Goal: Task Accomplishment & Management: Use online tool/utility

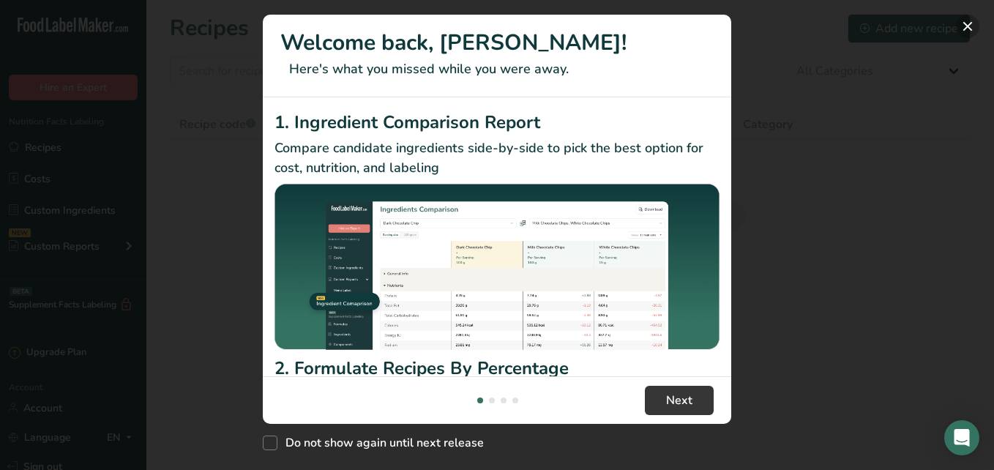
click at [962, 24] on button "New Features" at bounding box center [967, 26] width 23 height 23
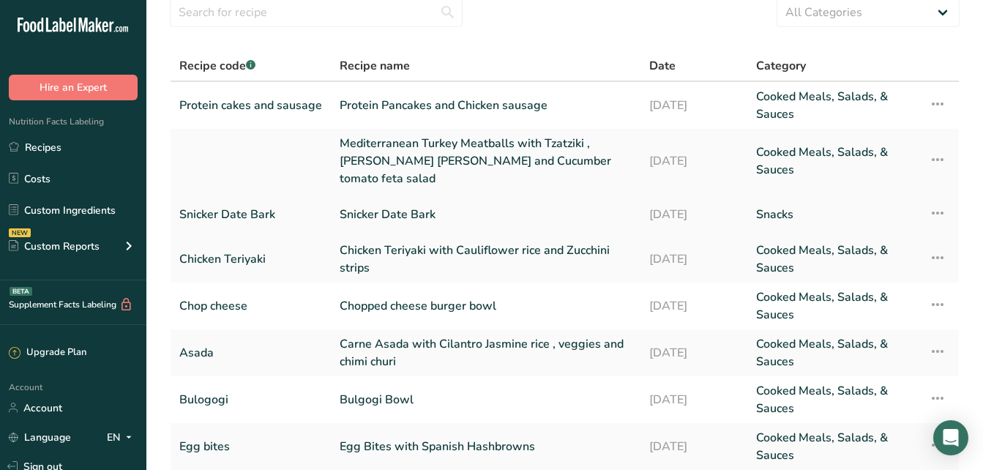
scroll to position [58, 0]
click at [391, 152] on link "Mediterranean Turkey Meatballs with Tzatziki , [PERSON_NAME] [PERSON_NAME] and …" at bounding box center [485, 161] width 292 height 53
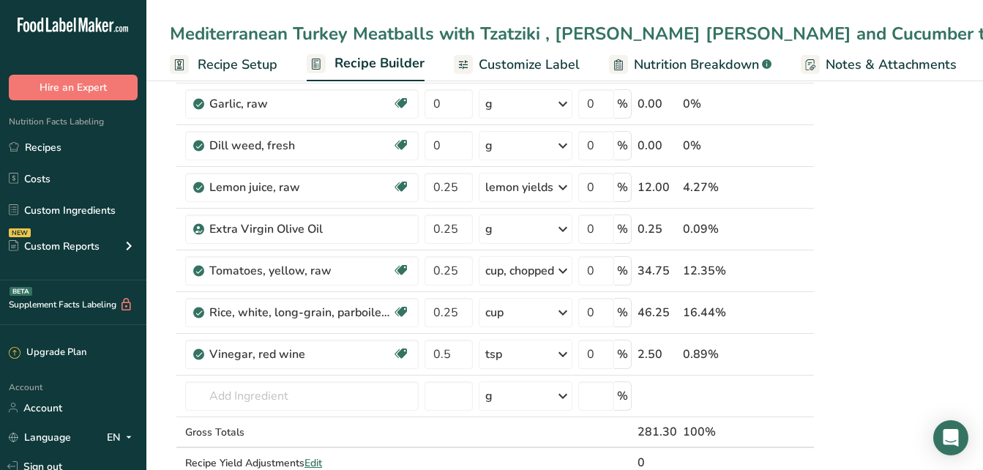
scroll to position [733, 0]
click at [33, 146] on link "Recipes" at bounding box center [73, 147] width 146 height 28
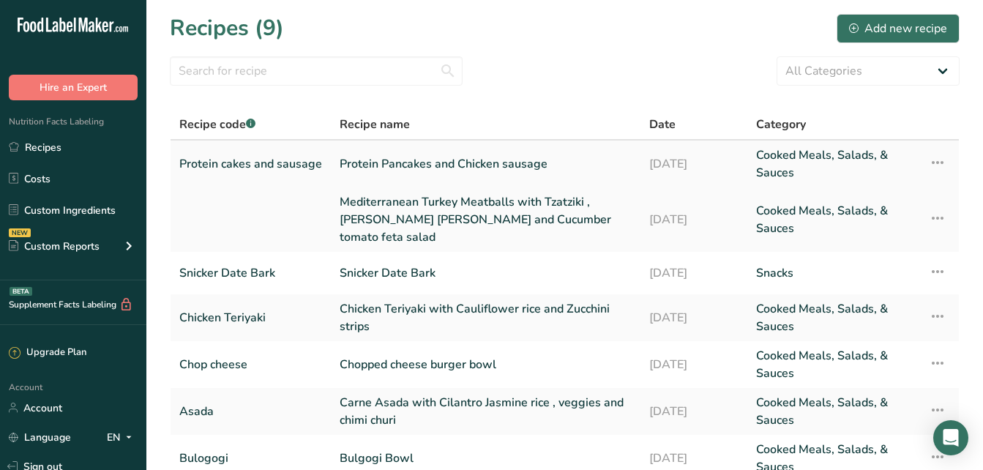
click at [511, 165] on link "Protein Pancakes and Chicken sausage" at bounding box center [485, 163] width 292 height 35
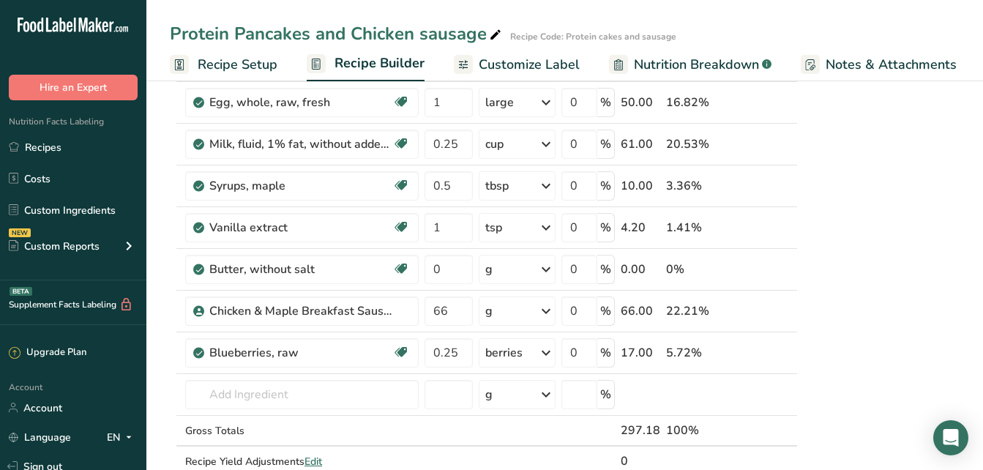
scroll to position [324, 0]
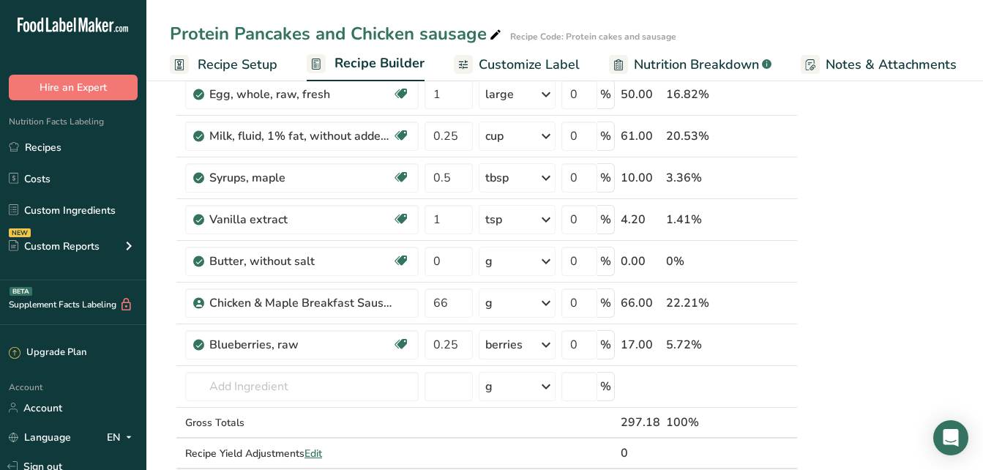
click at [17, 120] on span "Nutrition Facts Labeling" at bounding box center [52, 122] width 104 height 12
